Goal: Register for event/course

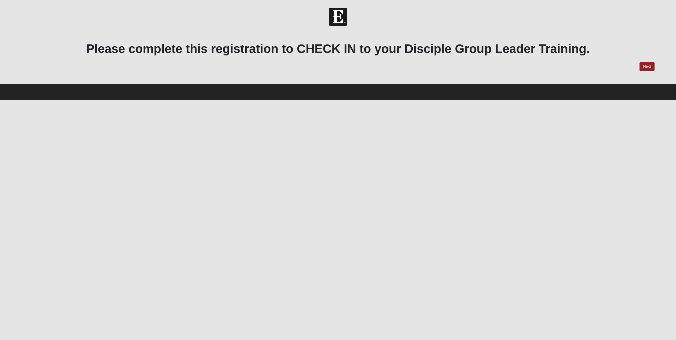
click at [650, 73] on div "Please complete this registration to CHECK IN to your Disciple Group Leader Tra…" at bounding box center [338, 58] width 643 height 52
click at [650, 68] on link "Next" at bounding box center [647, 66] width 15 height 9
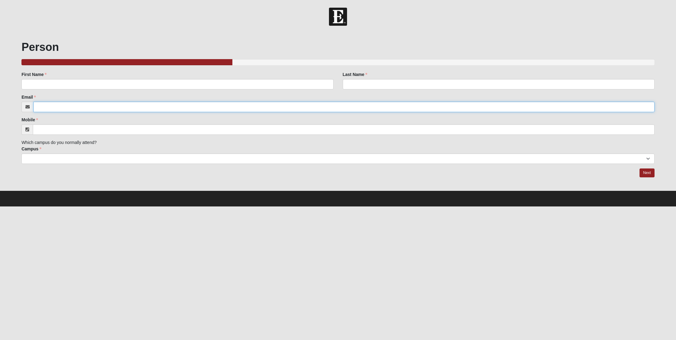
click at [97, 107] on input "Email" at bounding box center [343, 107] width 621 height 10
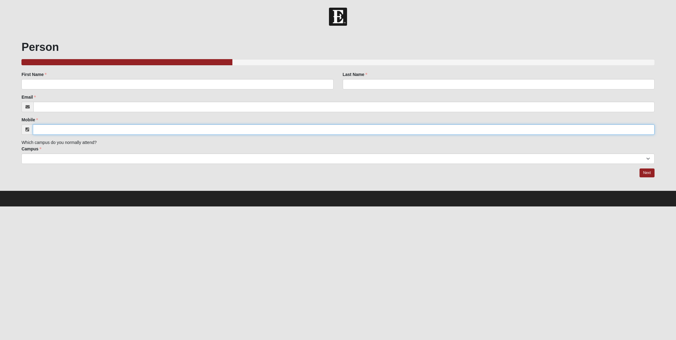
paste input "[PHONE_NUMBER]"
type input "[PHONE_NUMBER]"
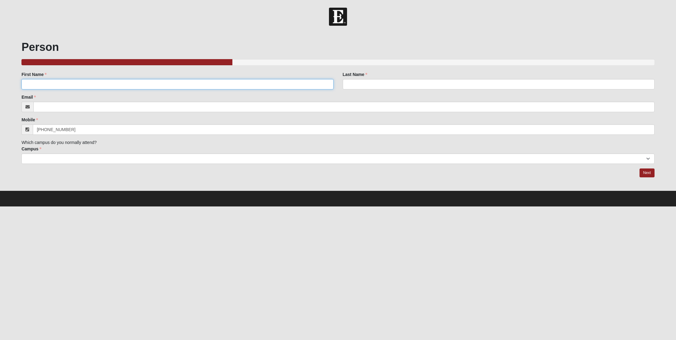
click at [128, 85] on input "First Name" at bounding box center [177, 84] width 312 height 10
type input "[PERSON_NAME]"
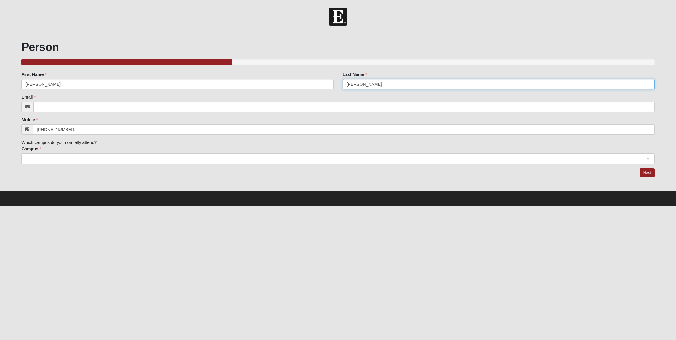
type input "[PERSON_NAME]"
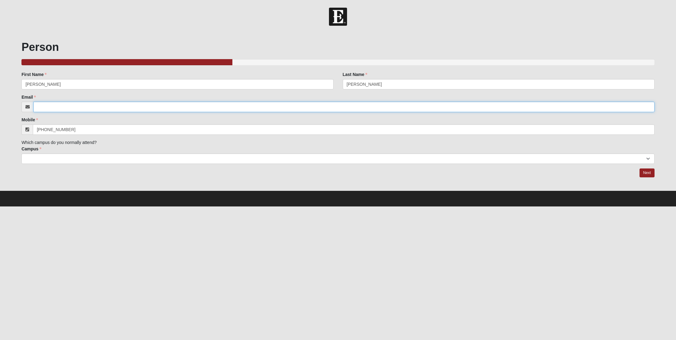
paste input "[EMAIL_ADDRESS][DOMAIN_NAME]"
type input "[EMAIL_ADDRESS][DOMAIN_NAME]"
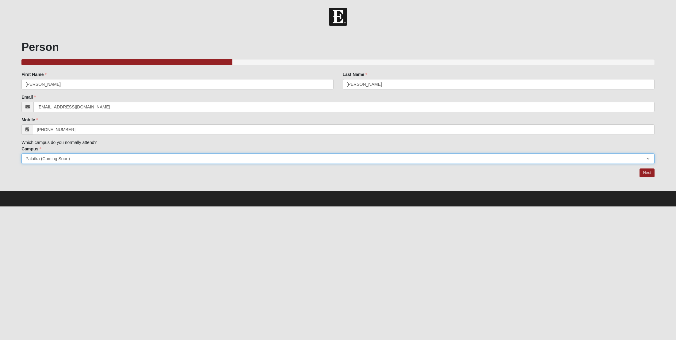
select select "16"
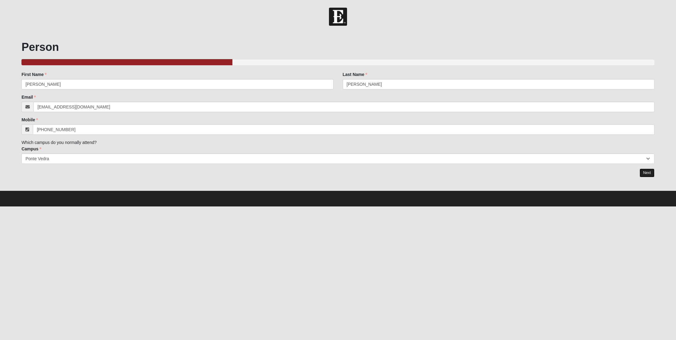
click at [652, 171] on link "Next" at bounding box center [647, 173] width 15 height 9
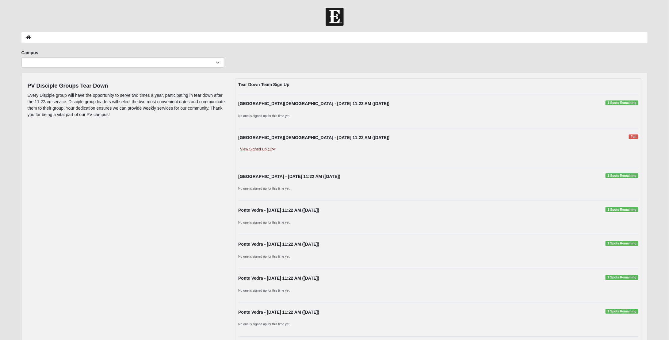
click at [267, 146] on link "View Signed Up (1)" at bounding box center [257, 149] width 39 height 6
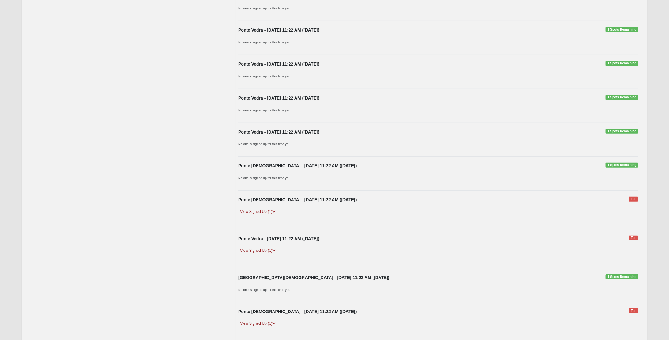
scroll to position [204, 0]
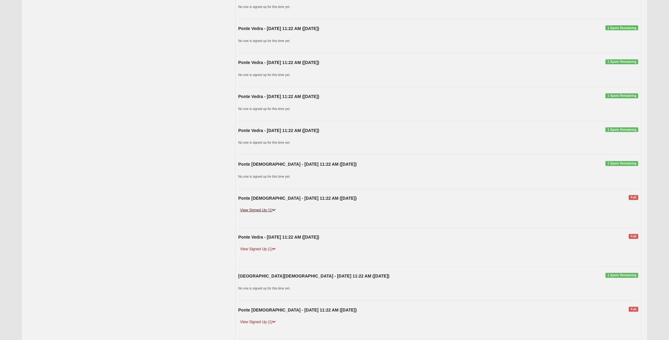
click at [264, 209] on link "View Signed Up (1)" at bounding box center [257, 210] width 39 height 6
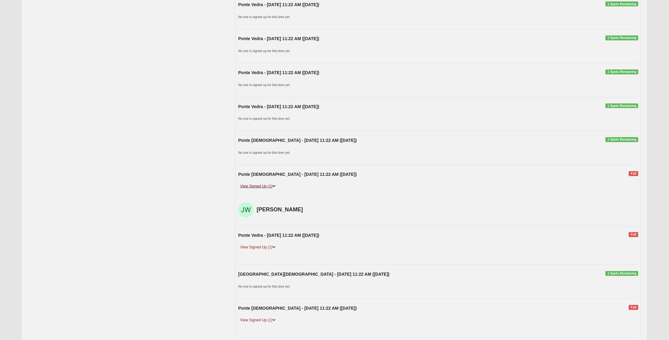
scroll to position [255, 0]
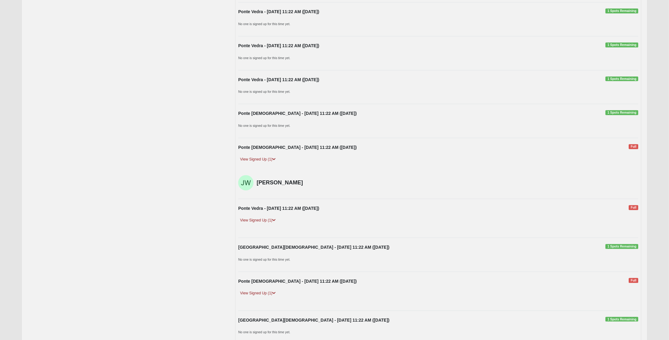
click at [260, 215] on div "Ponte Vedra - 10/19/2025 11:22 AM (10/19/2025) Full View Signed Up (1) Derek Mo…" at bounding box center [439, 219] width 410 height 26
click at [257, 221] on link "View Signed Up (1)" at bounding box center [257, 220] width 39 height 6
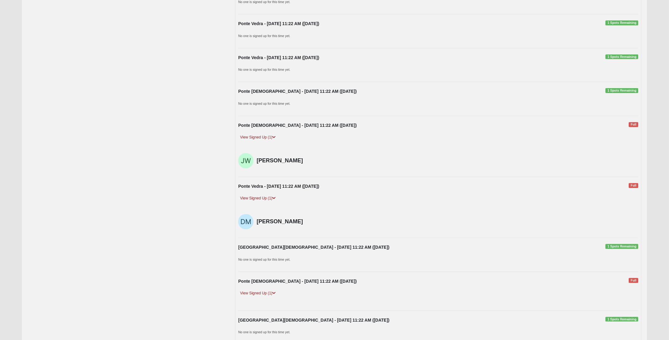
scroll to position [304, 0]
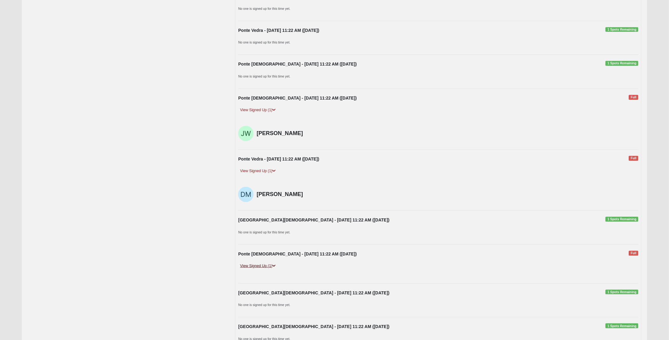
click at [256, 266] on link "View Signed Up (1)" at bounding box center [257, 266] width 39 height 6
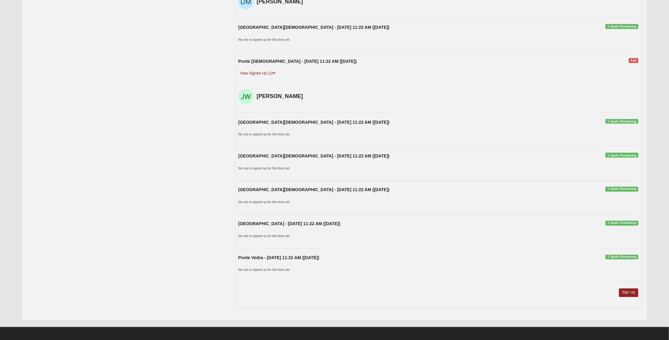
scroll to position [0, 0]
